Goal: Book appointment/travel/reservation

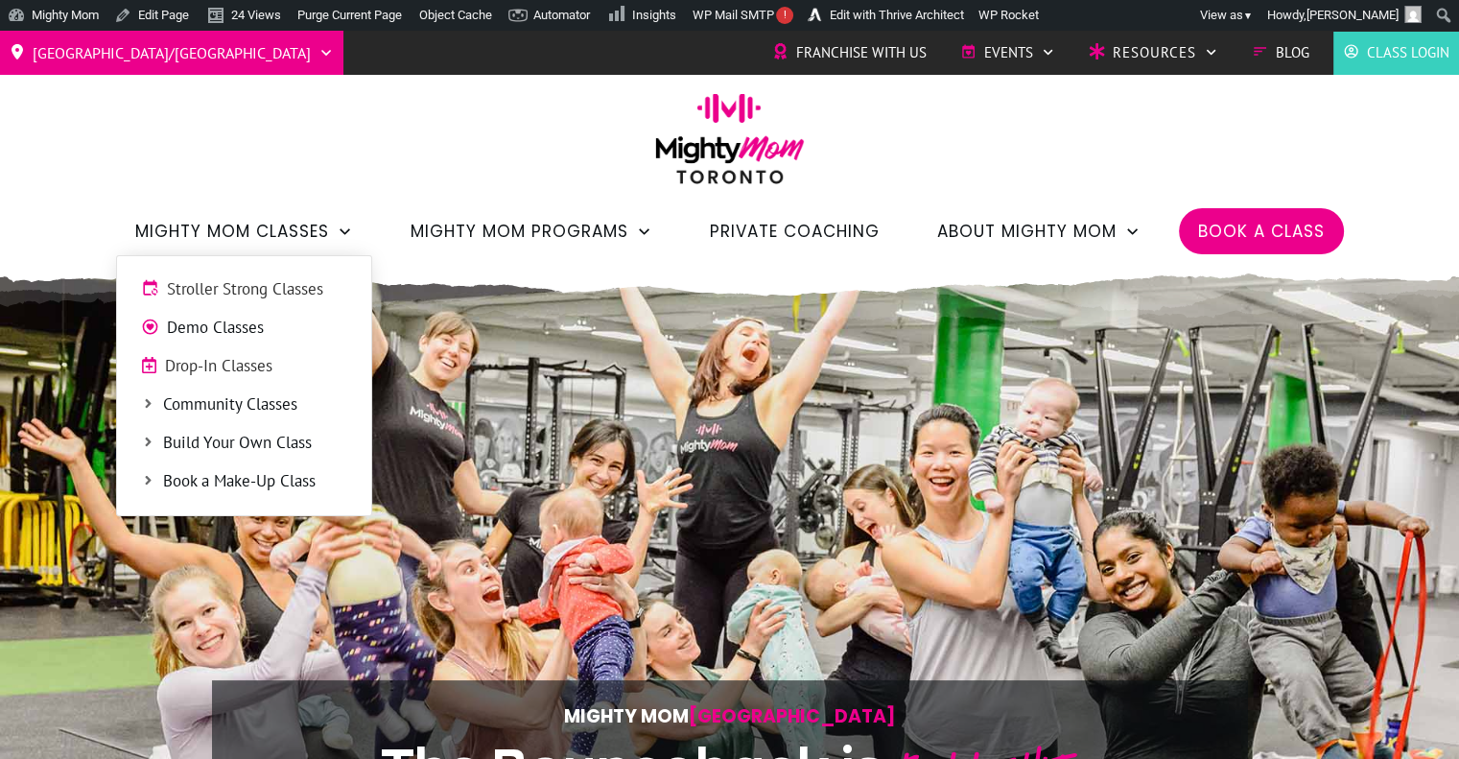
click at [265, 285] on span "Stroller Strong Classes" at bounding box center [257, 289] width 180 height 25
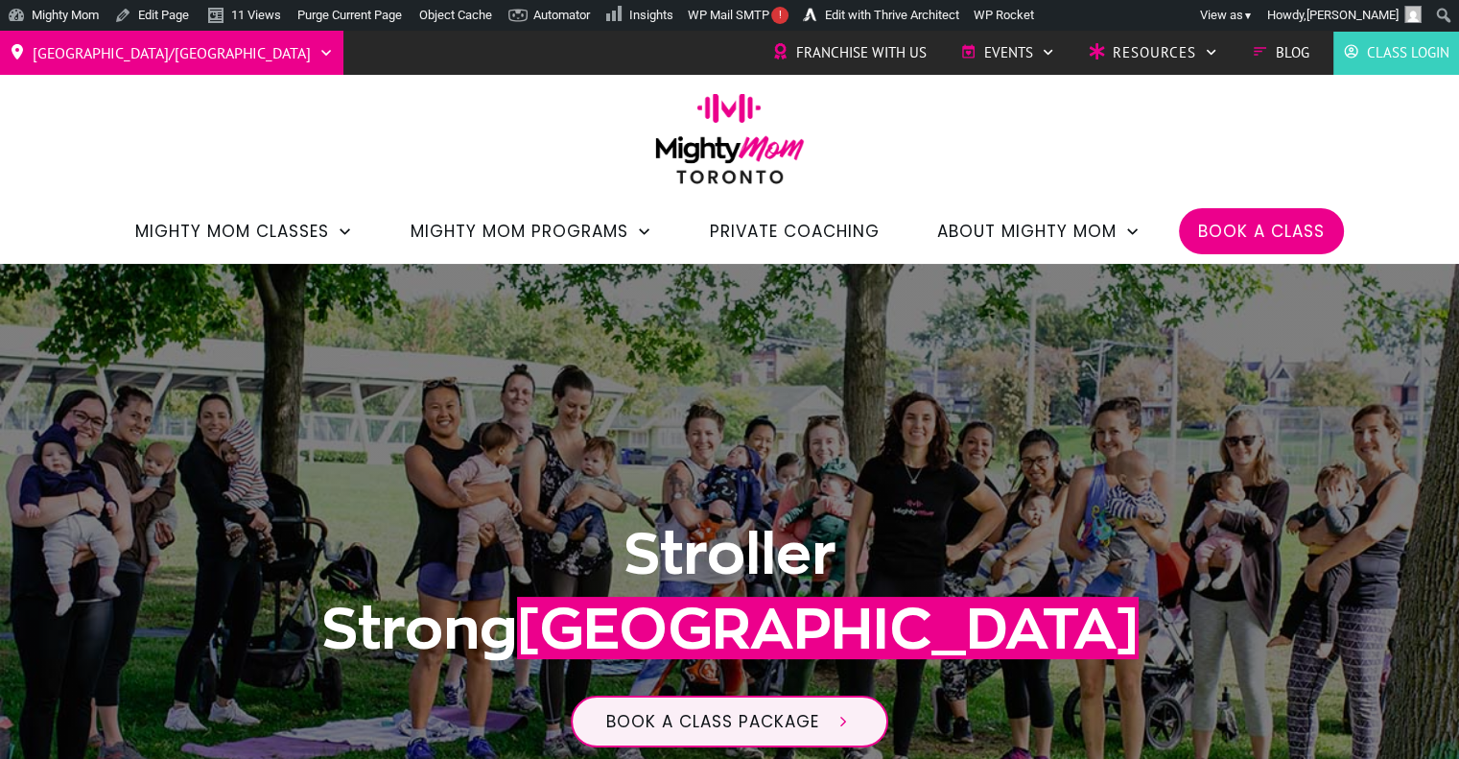
click at [1258, 215] on span "Book a Class" at bounding box center [1261, 231] width 127 height 33
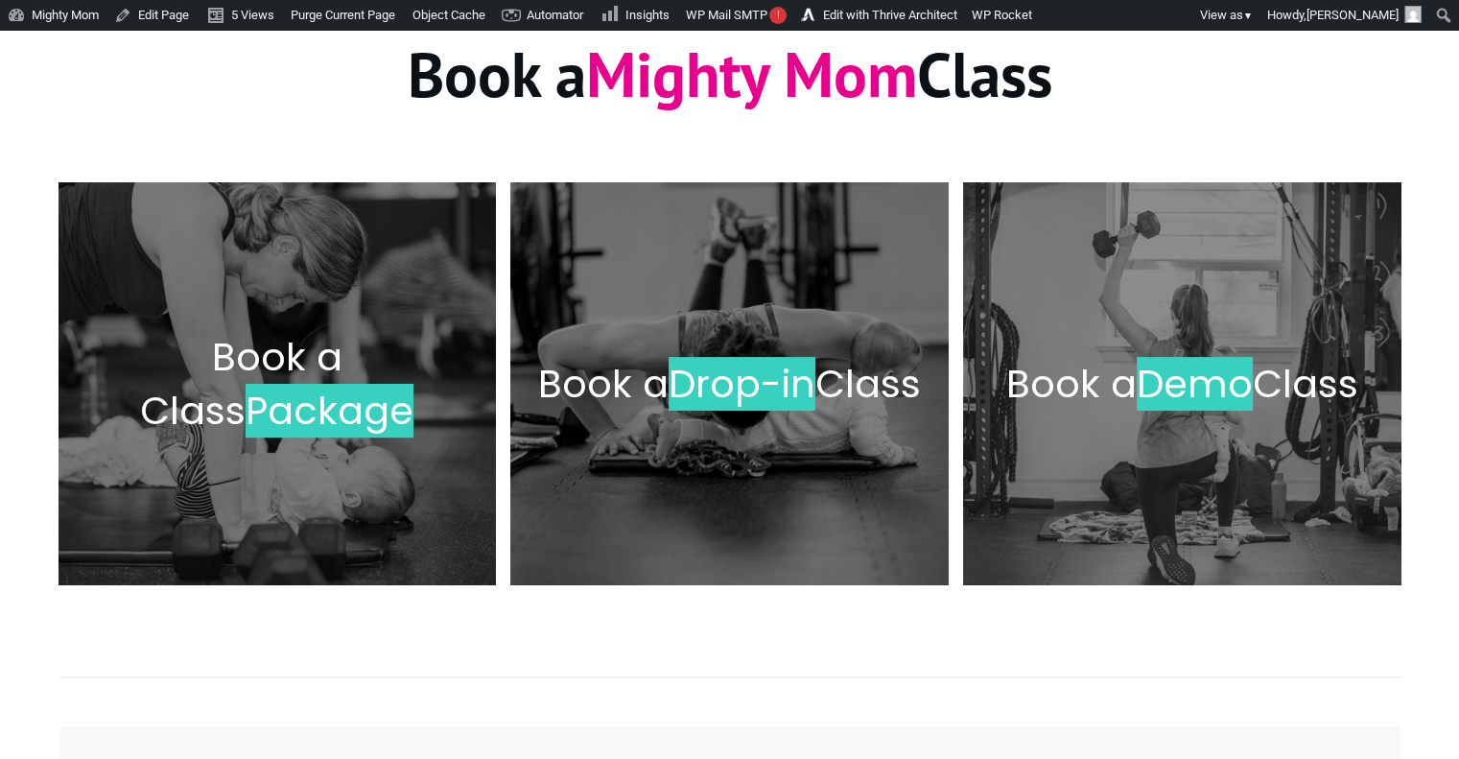
scroll to position [280, 0]
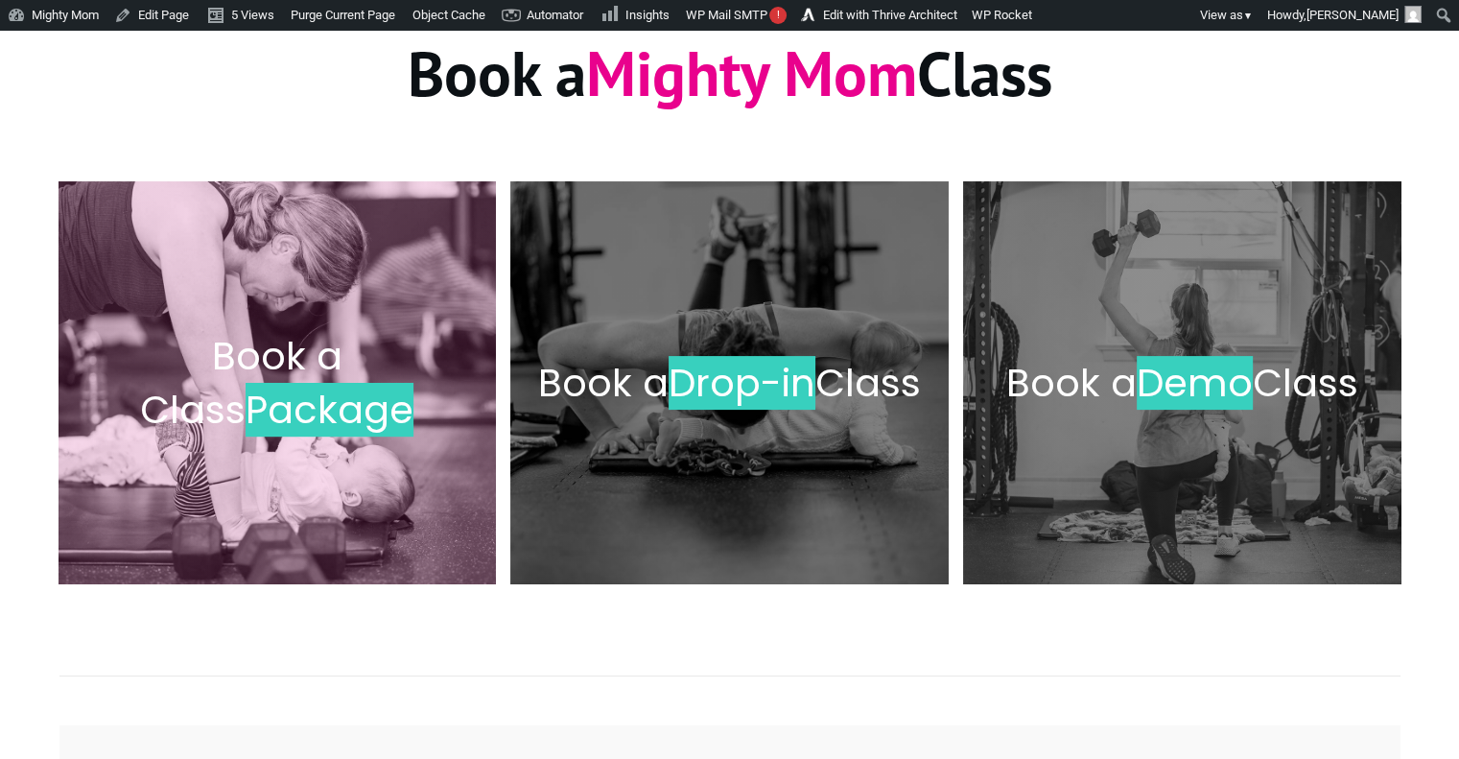
click at [332, 365] on span "Book a Class" at bounding box center [241, 382] width 202 height 107
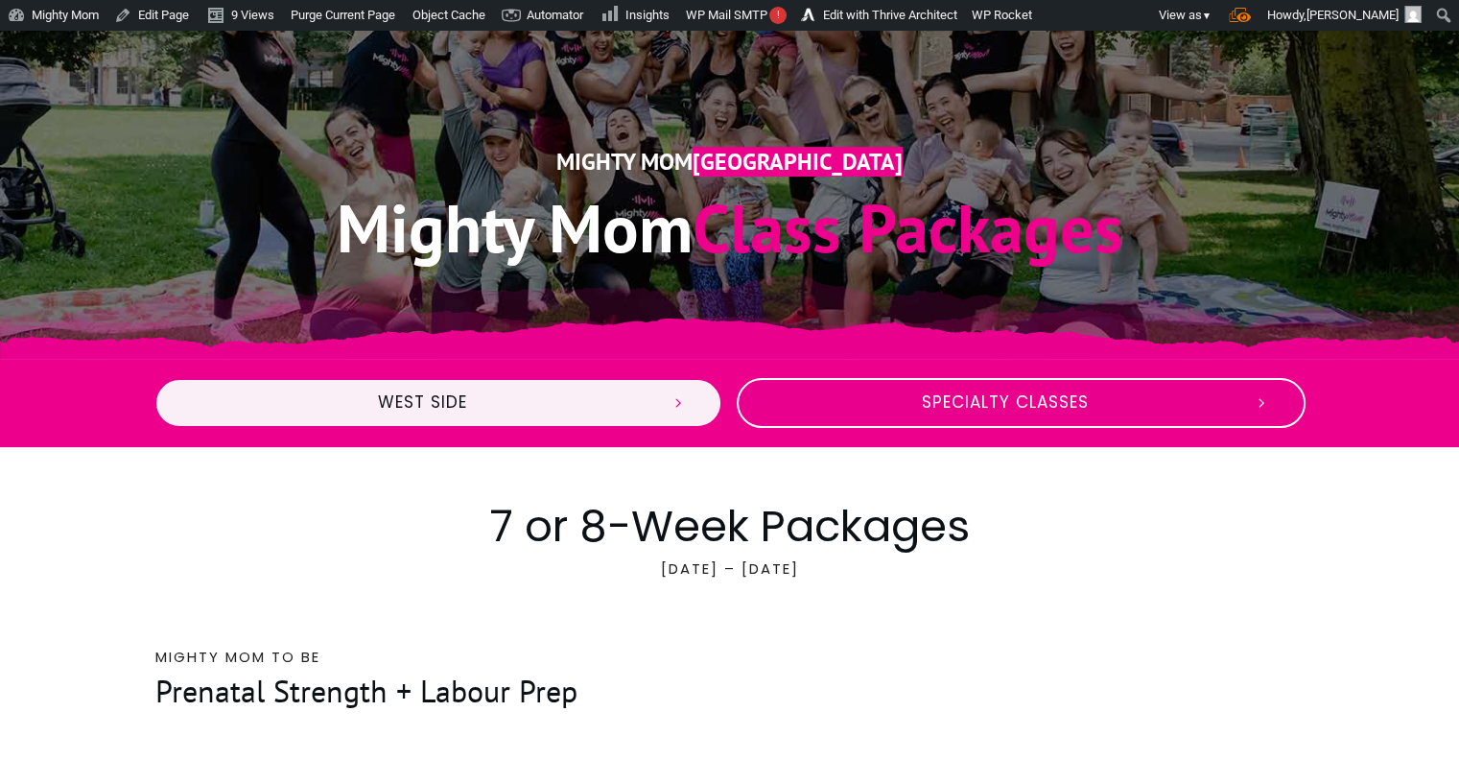
click at [1144, 395] on span "Specialty Classes" at bounding box center [1005, 402] width 466 height 21
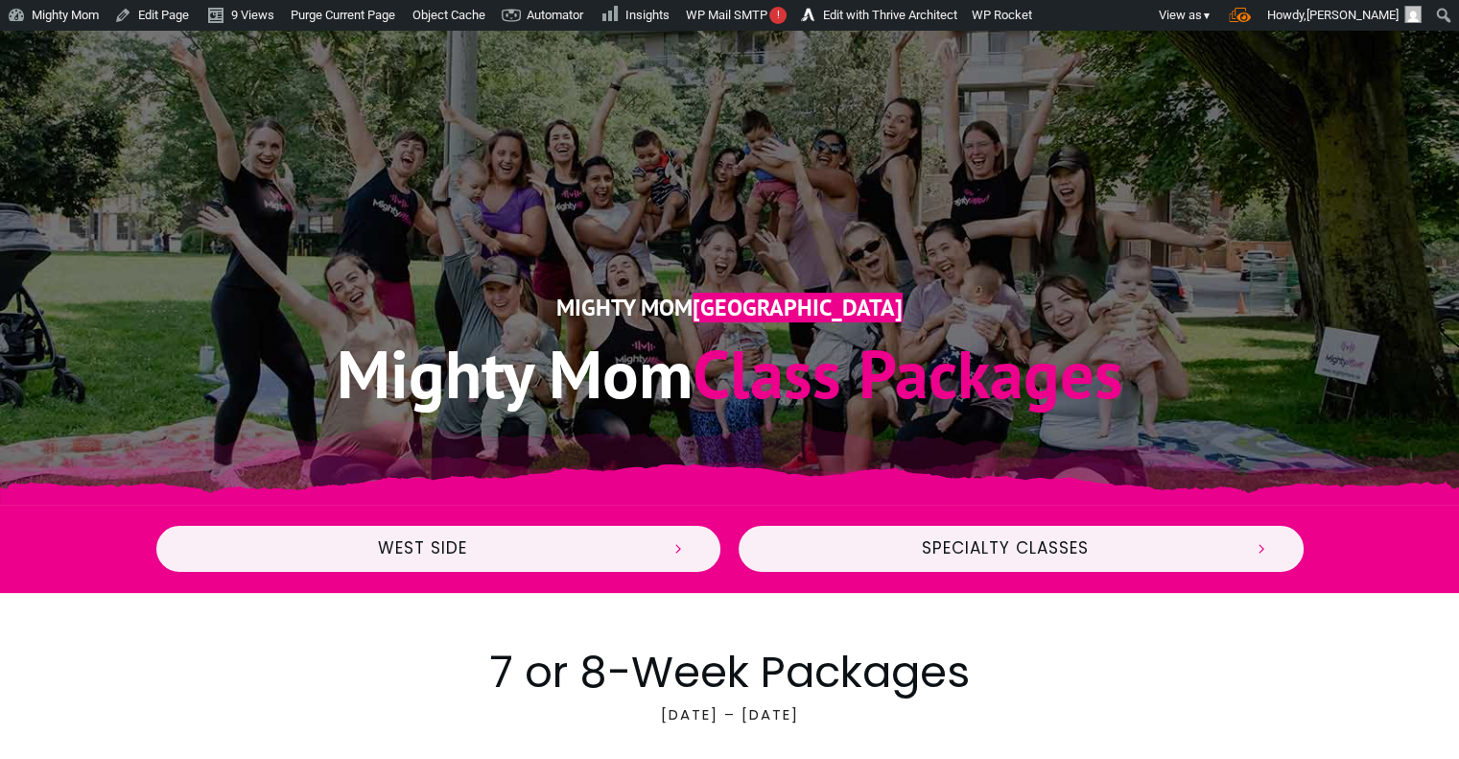
scroll to position [318, 0]
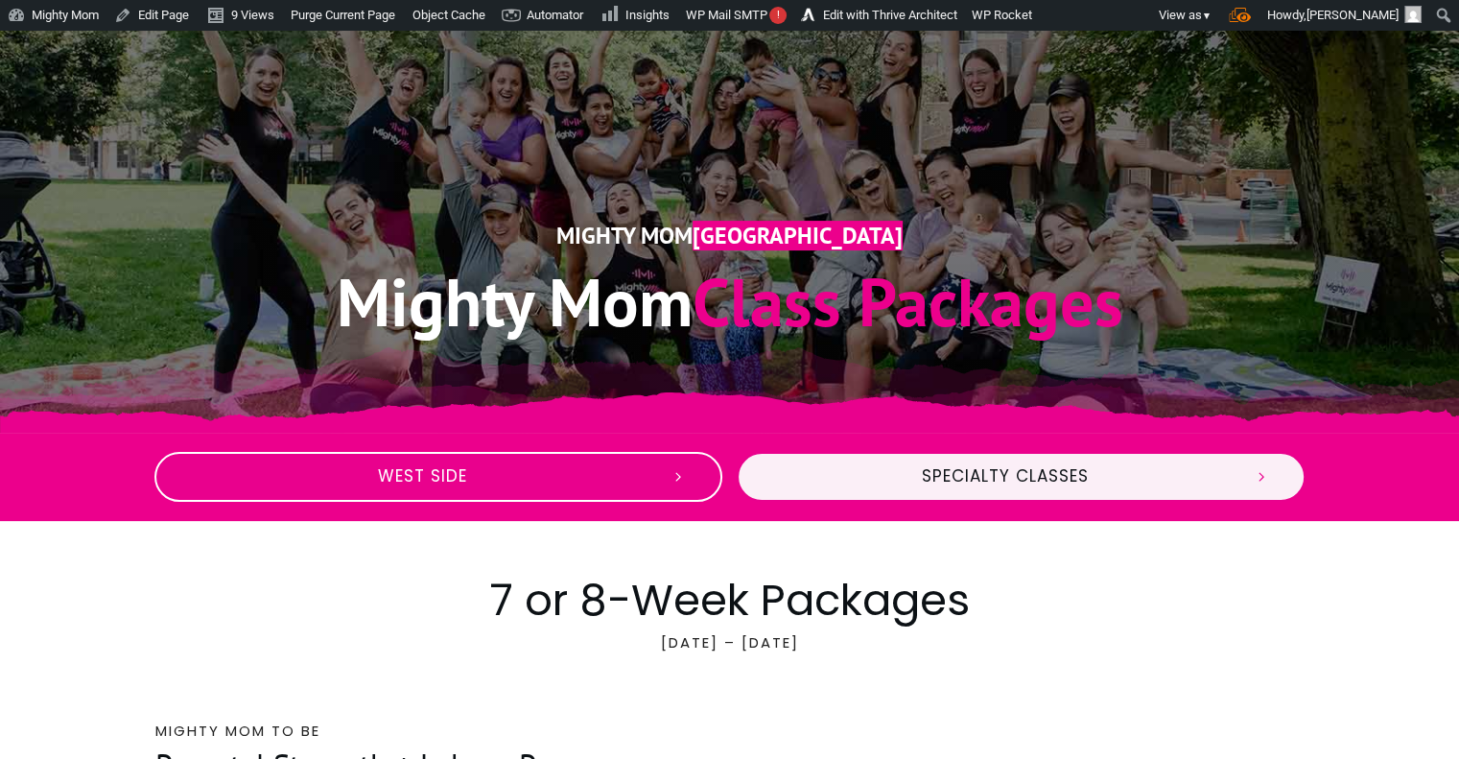
click at [611, 461] on link "West Side" at bounding box center [438, 477] width 569 height 50
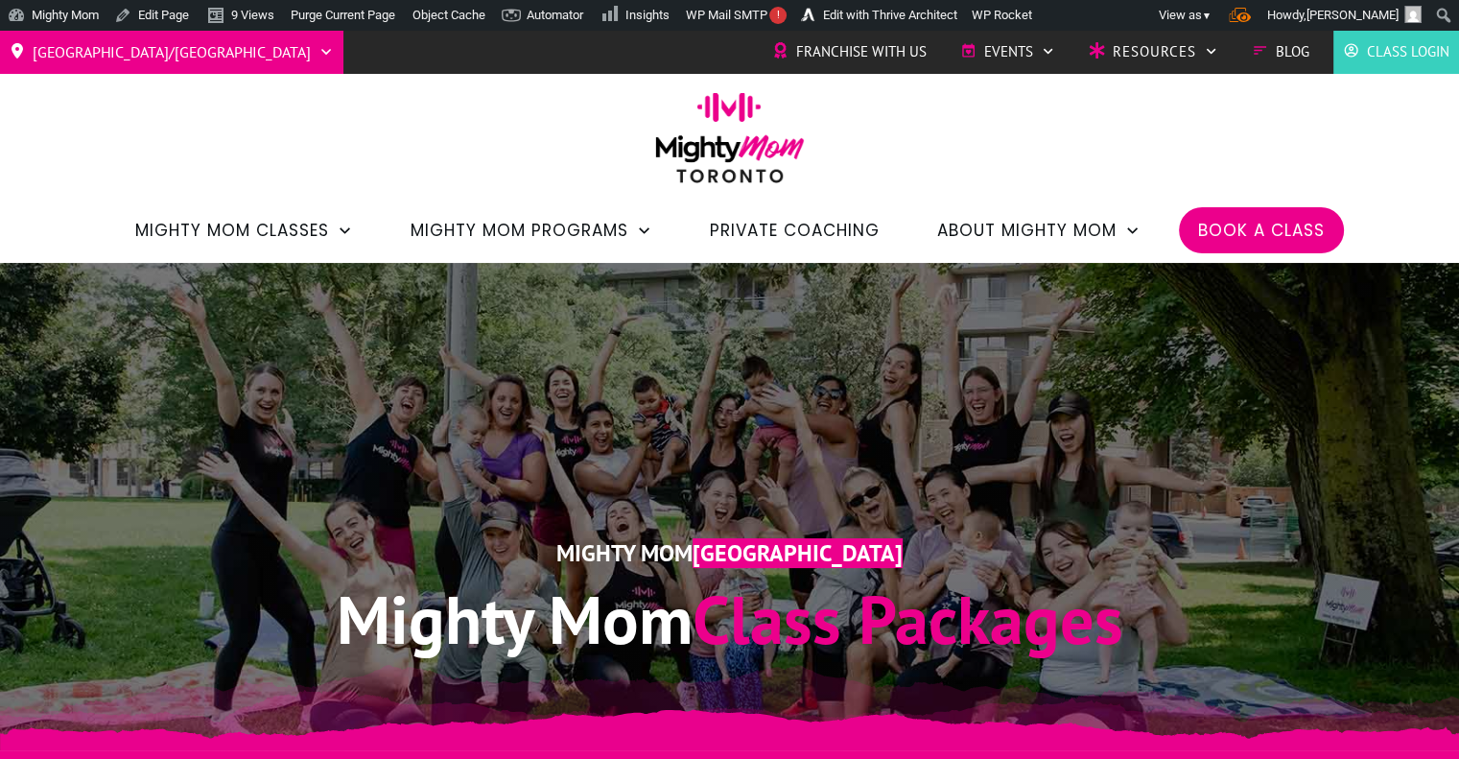
scroll to position [0, 0]
